Goal: Information Seeking & Learning: Learn about a topic

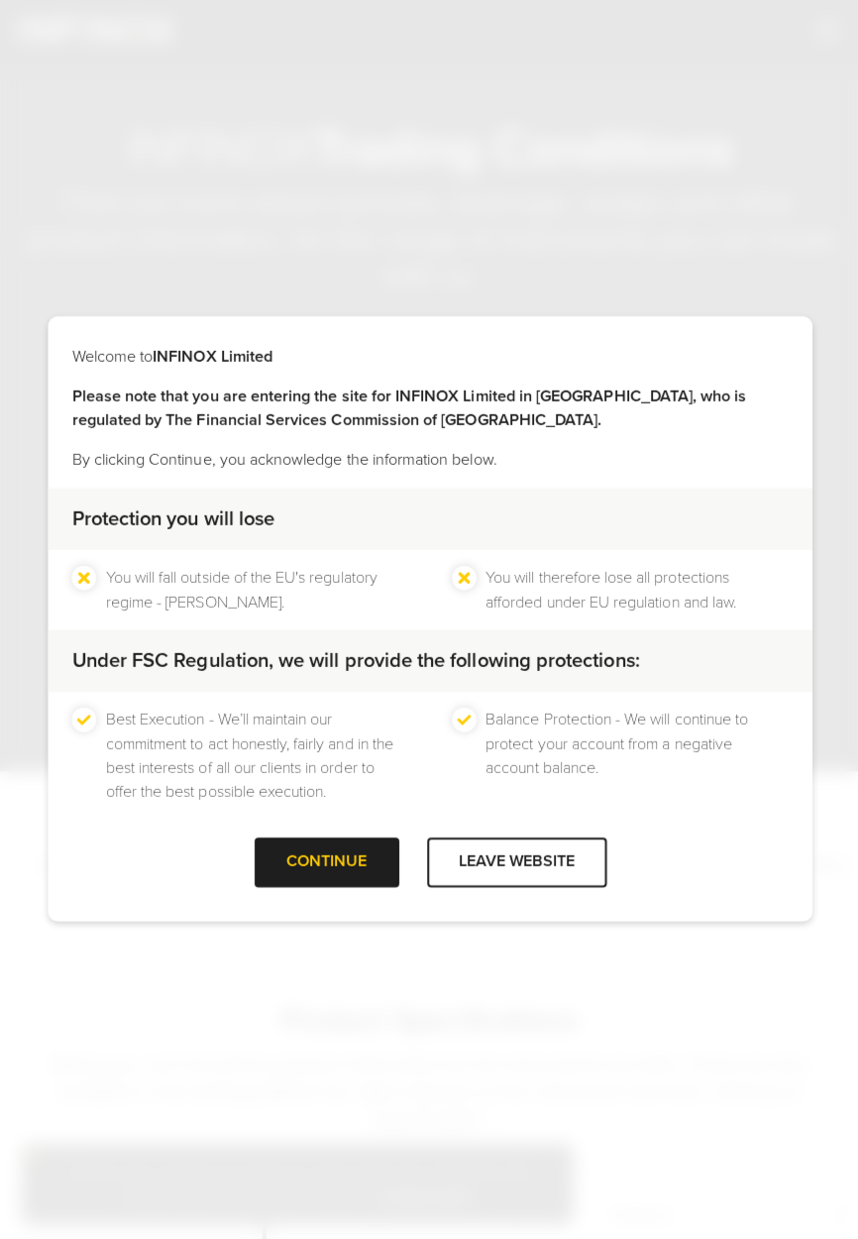
click at [319, 876] on div "CONTINUE" at bounding box center [327, 861] width 144 height 49
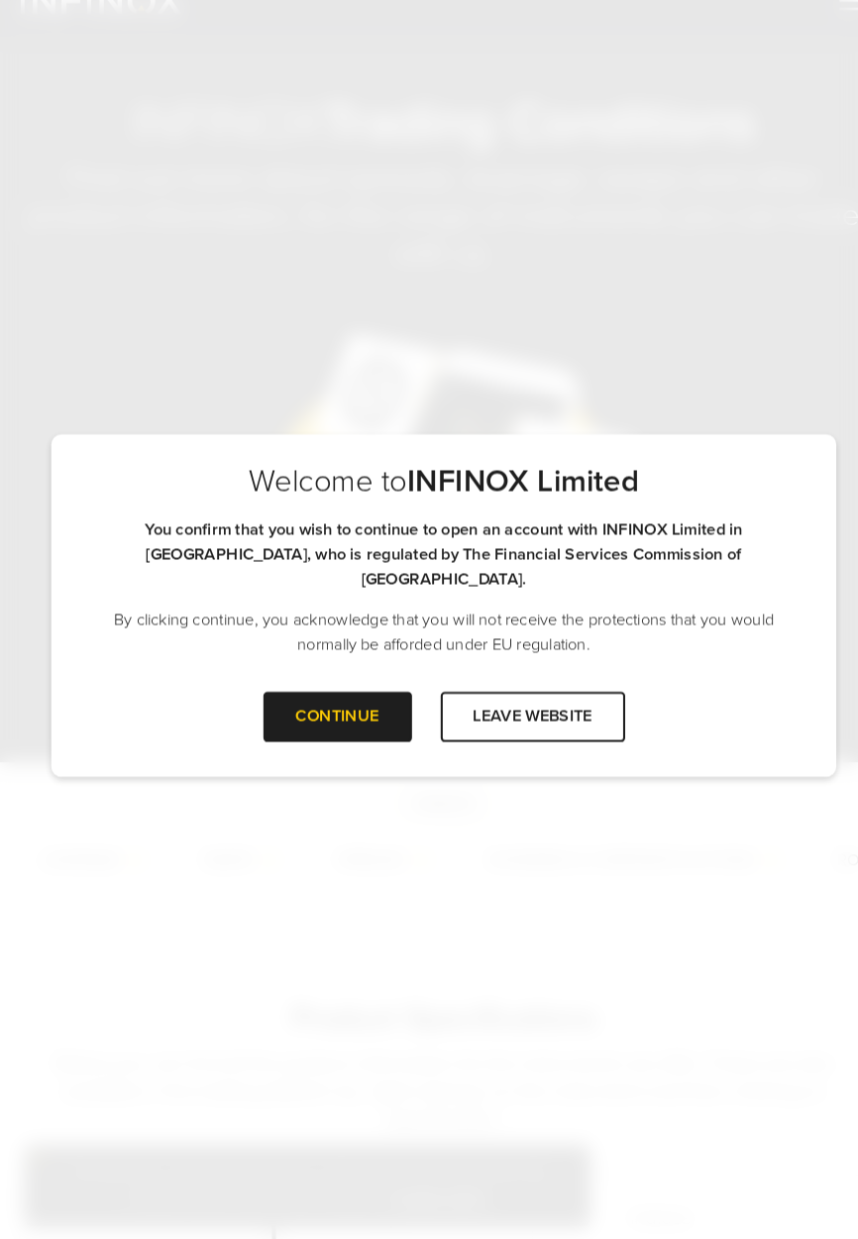
click at [331, 720] on div "CONTINUE" at bounding box center [327, 727] width 144 height 49
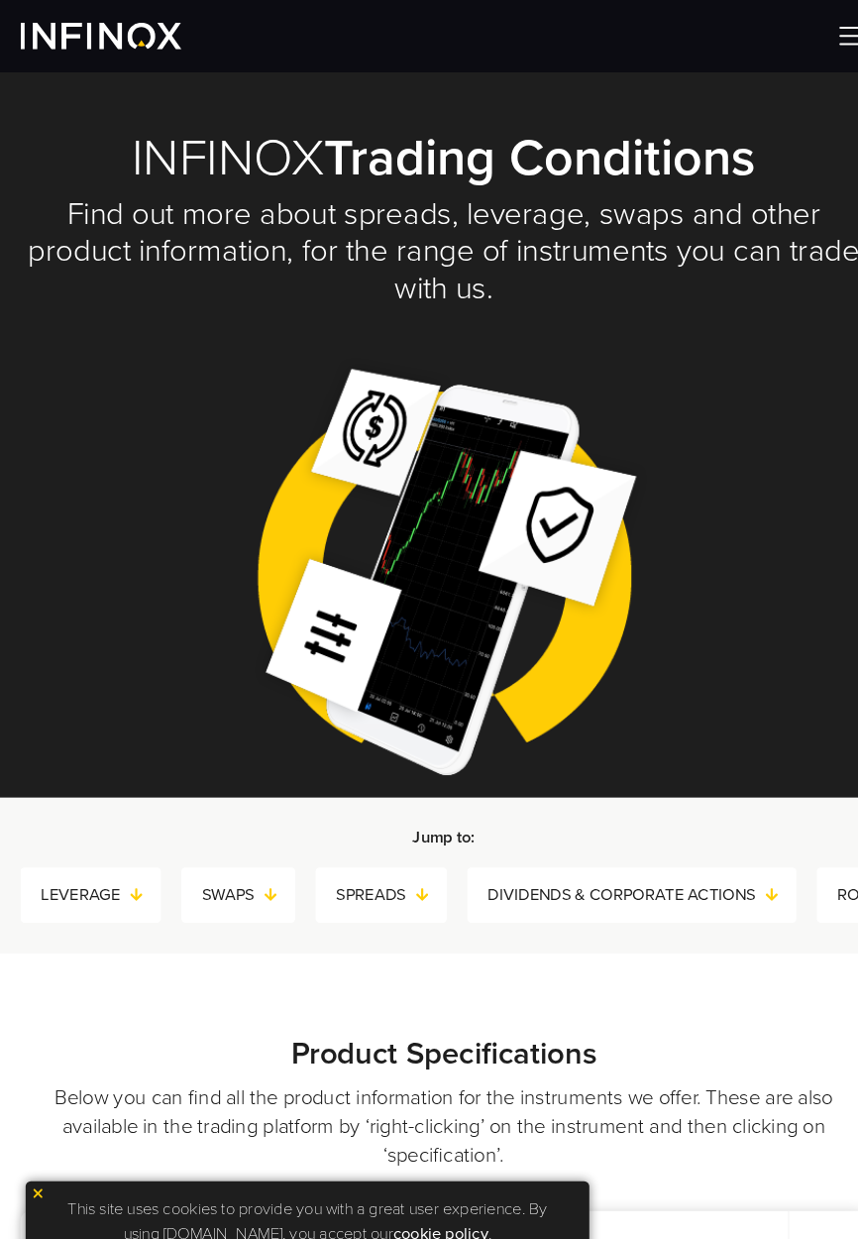
click at [127, 45] on img at bounding box center [98, 35] width 156 height 26
